Goal: Check status: Check status

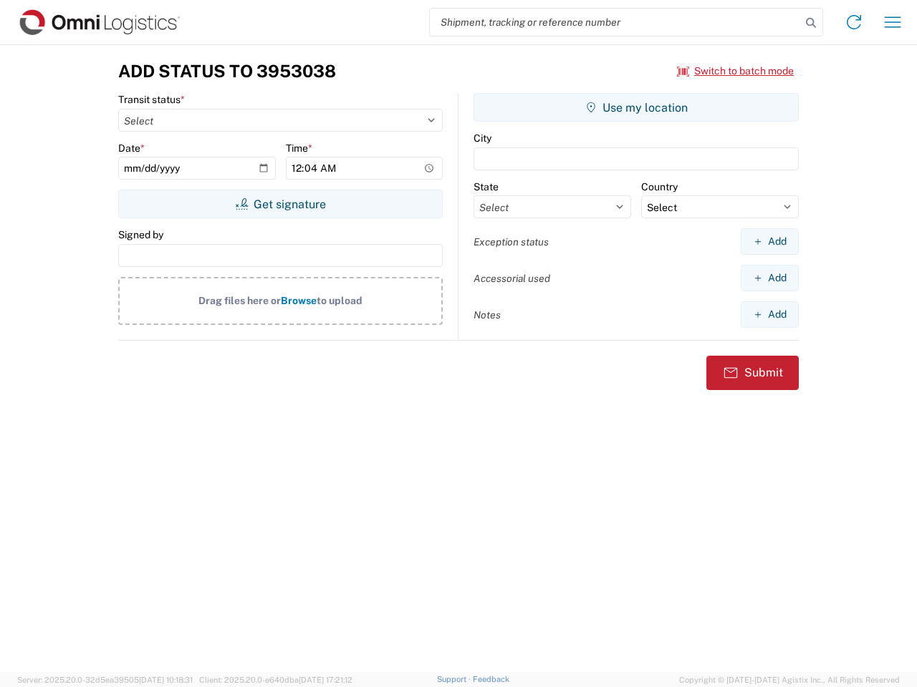
click at [615, 22] on input "search" at bounding box center [615, 22] width 371 height 27
click at [811, 23] on icon at bounding box center [811, 23] width 20 height 20
click at [854, 22] on icon at bounding box center [853, 22] width 23 height 23
click at [892, 22] on icon "button" at bounding box center [892, 21] width 16 height 11
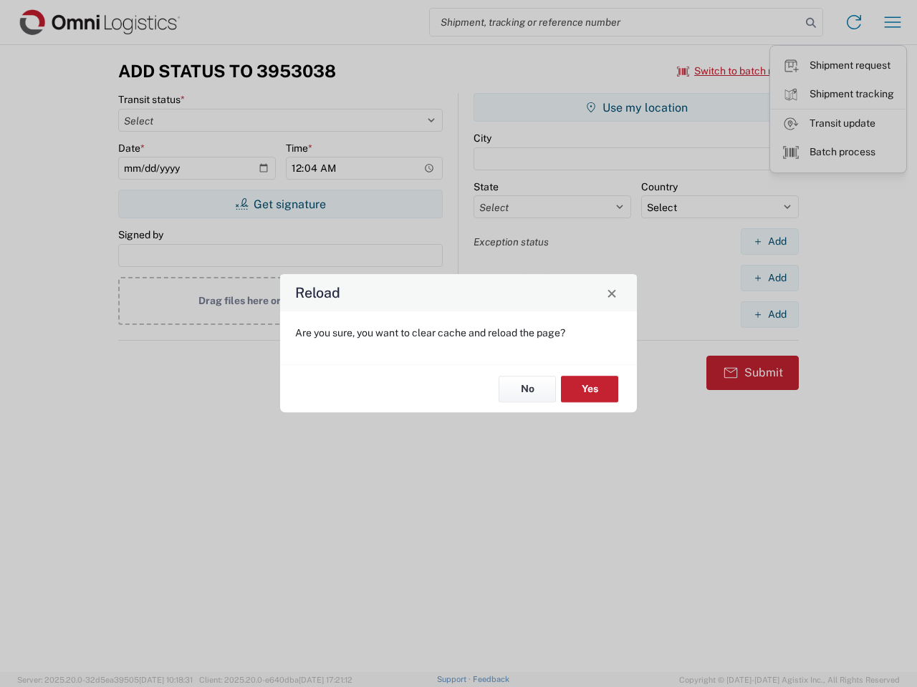
click at [280, 204] on div "Reload Are you sure, you want to clear cache and reload the page? No Yes" at bounding box center [458, 343] width 917 height 687
click at [636, 107] on div "Reload Are you sure, you want to clear cache and reload the page? No Yes" at bounding box center [458, 343] width 917 height 687
click at [769, 241] on div "Reload Are you sure, you want to clear cache and reload the page? No Yes" at bounding box center [458, 343] width 917 height 687
click at [769, 278] on div "Reload Are you sure, you want to clear cache and reload the page? No Yes" at bounding box center [458, 343] width 917 height 687
click at [769, 314] on div "Reload Are you sure, you want to clear cache and reload the page? No Yes" at bounding box center [458, 343] width 917 height 687
